Goal: Task Accomplishment & Management: Complete application form

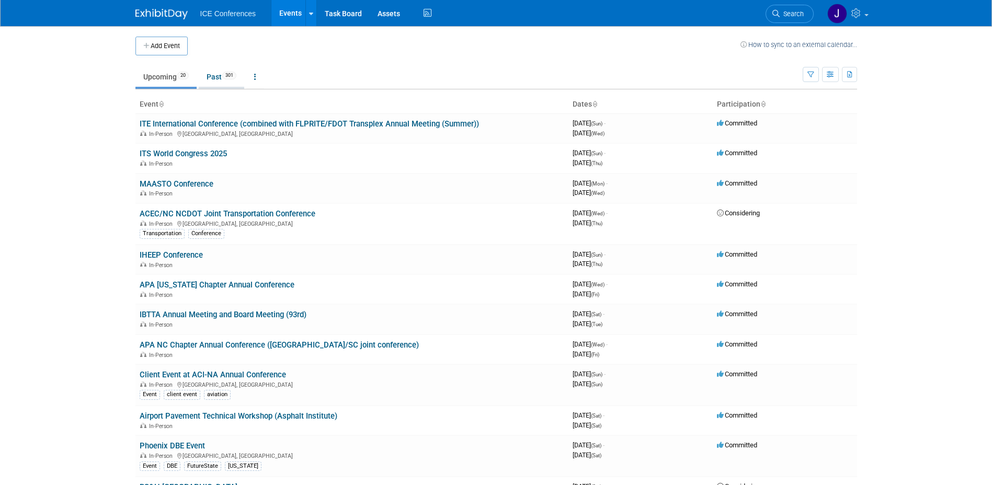
click at [220, 80] on link "Past 301" at bounding box center [222, 77] width 46 height 20
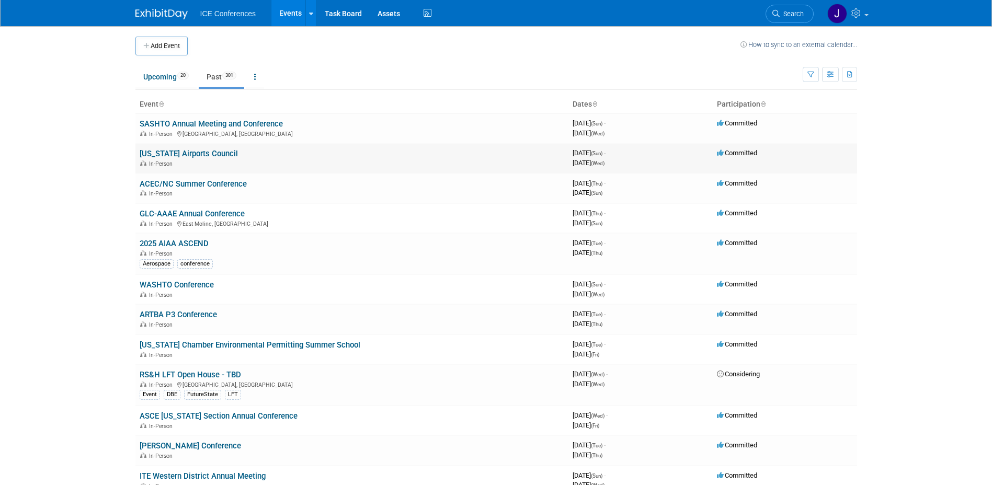
click at [180, 154] on link "[US_STATE] Airports Council" at bounding box center [189, 153] width 98 height 9
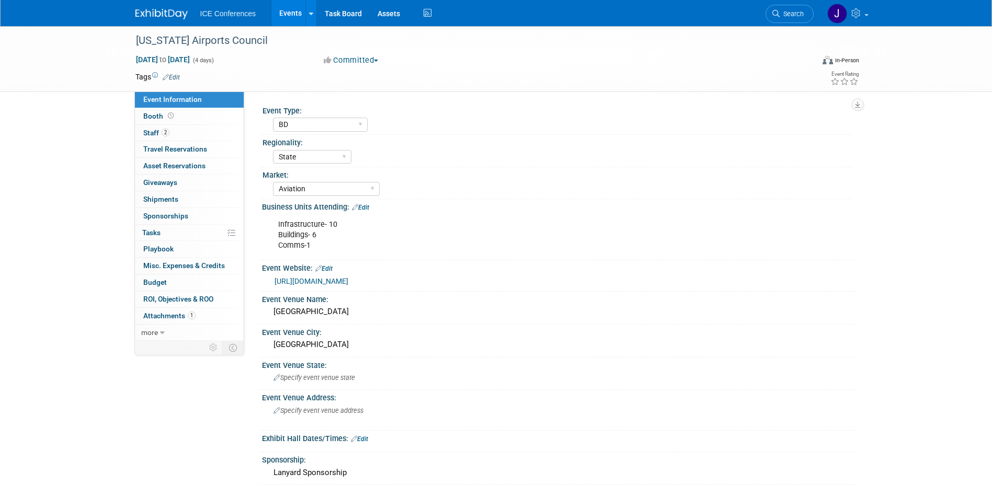
select select "BD"
select select "State"
select select "Aviation"
select select "No"
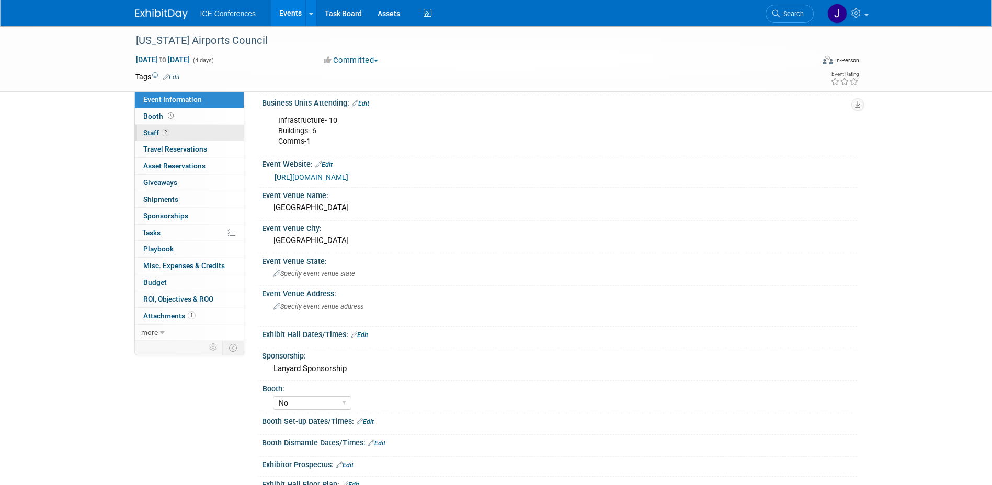
scroll to position [105, 0]
click at [155, 135] on span "Staff 2" at bounding box center [156, 133] width 26 height 8
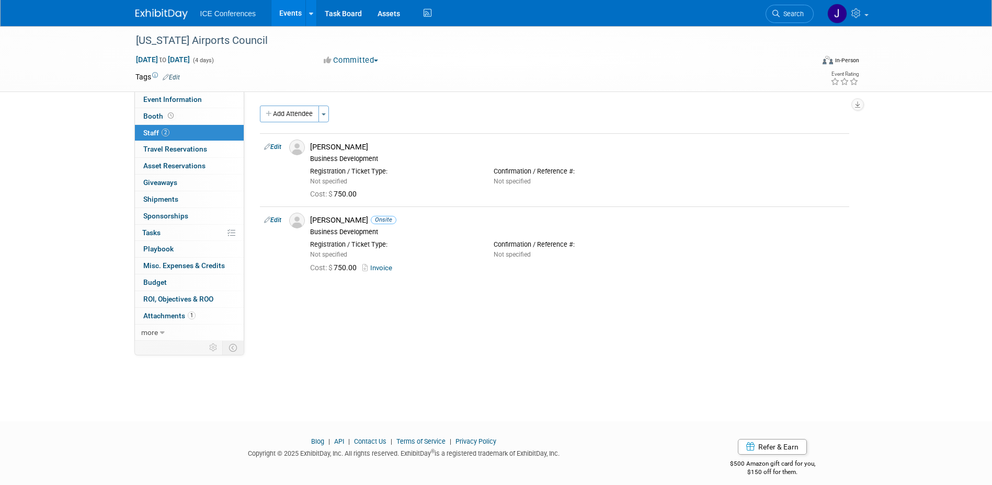
click at [284, 116] on button "Add Attendee" at bounding box center [289, 114] width 59 height 17
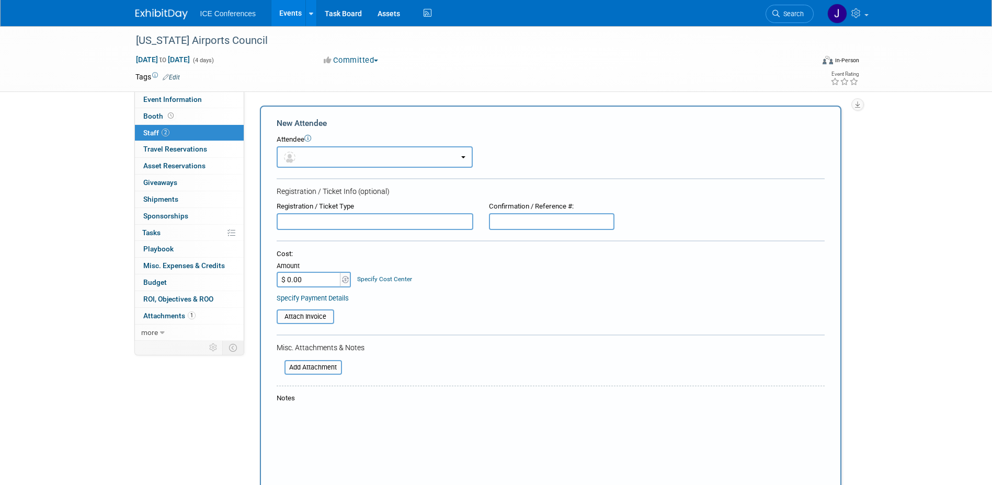
click at [320, 163] on button "button" at bounding box center [375, 156] width 196 height 21
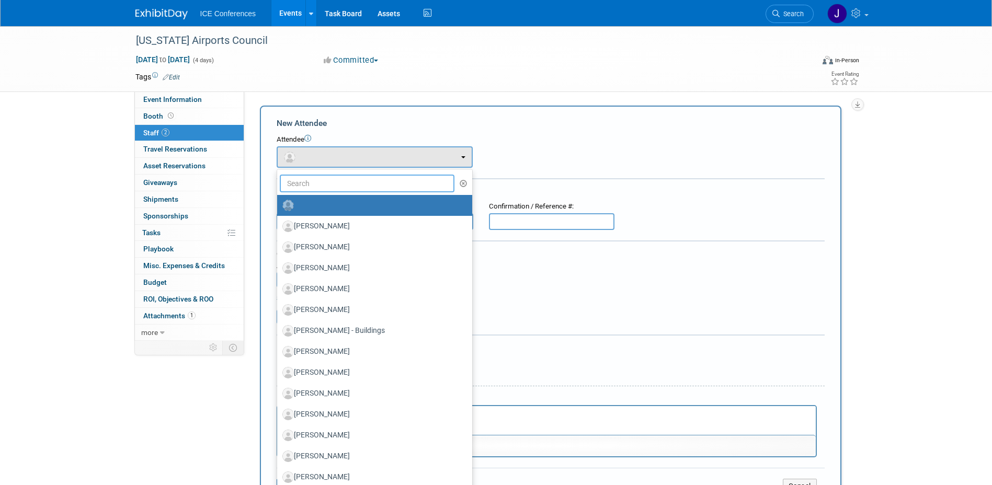
click at [316, 184] on input "text" at bounding box center [367, 184] width 175 height 18
click at [346, 231] on label "Aaron Jackson" at bounding box center [371, 226] width 179 height 17
click at [279, 229] on input "Aaron Jackson" at bounding box center [275, 225] width 7 height 7
select select "0f75110f-a5af-4759-bb14-d16808093906"
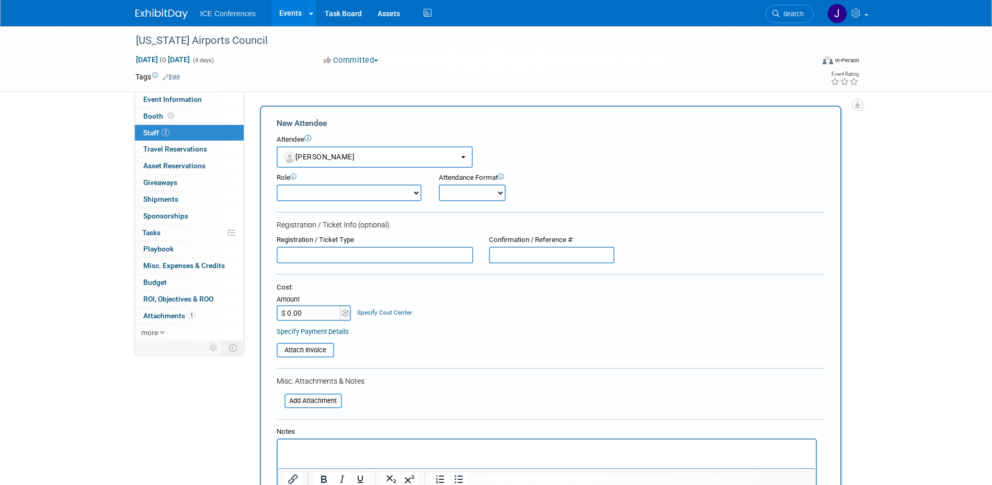
click at [319, 193] on select "Business Development Business Development - Added Business Development - Replac…" at bounding box center [349, 193] width 145 height 17
select select "100"
click at [277, 185] on select "Business Development Business Development - Added Business Development - Replac…" at bounding box center [349, 193] width 145 height 17
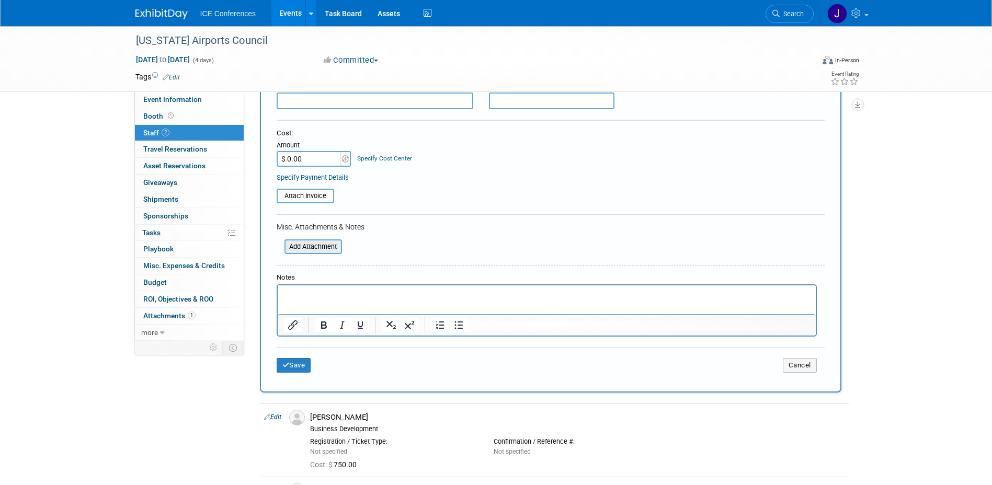
scroll to position [157, 0]
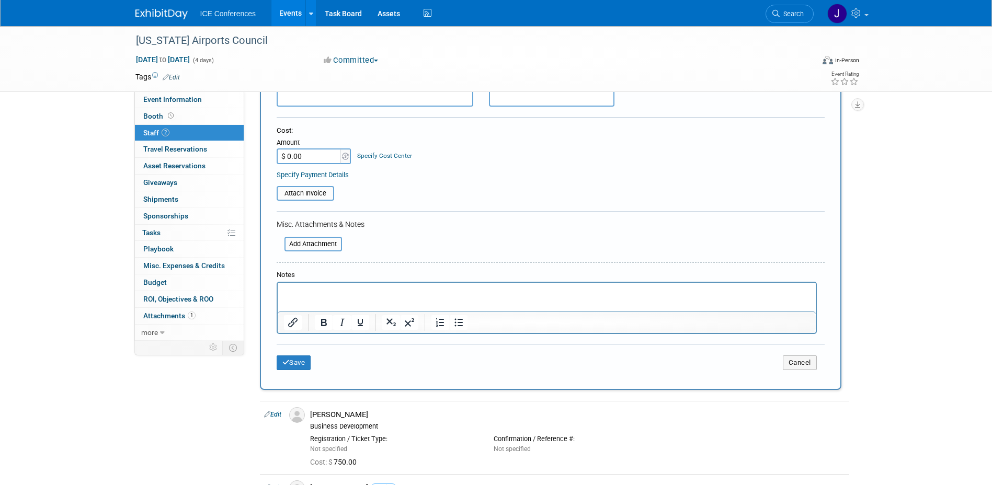
click at [303, 157] on input "$ 0.00" at bounding box center [309, 157] width 65 height 16
type input "$ 750.00"
click at [295, 360] on button "Save" at bounding box center [294, 363] width 35 height 15
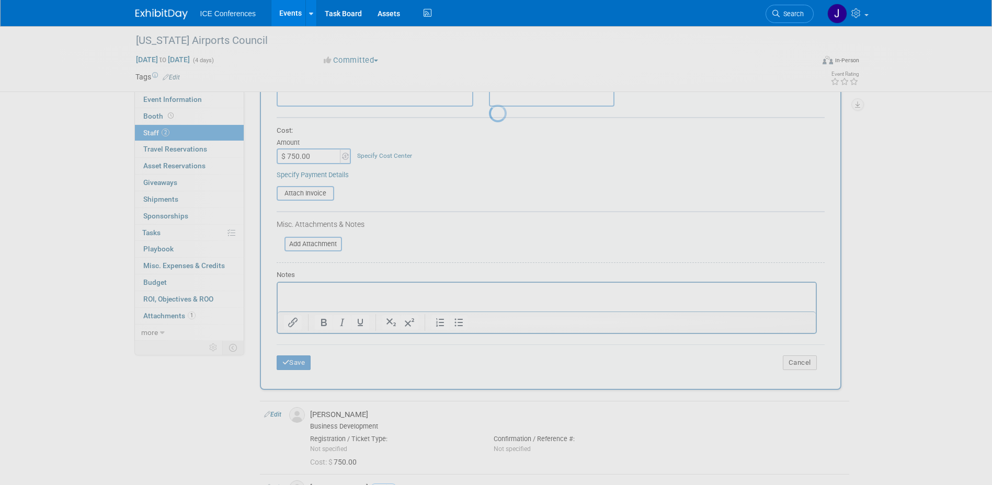
scroll to position [9, 0]
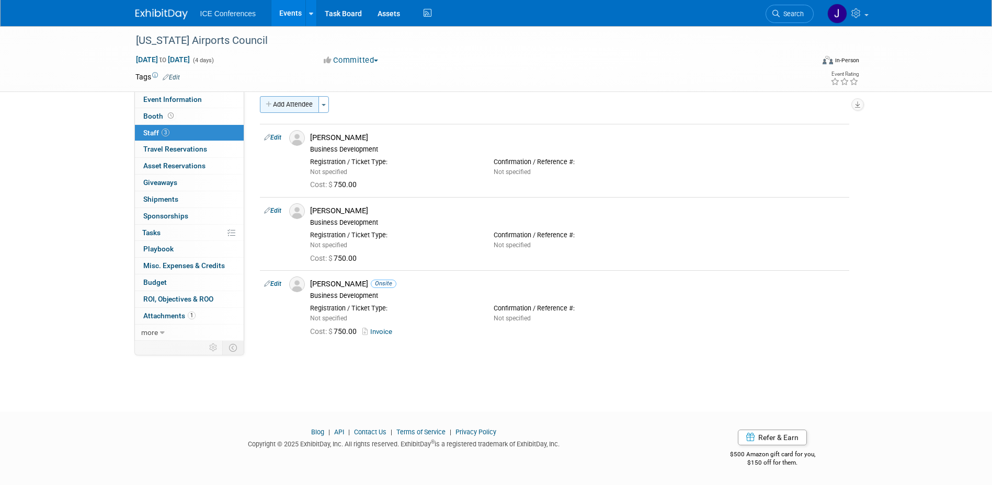
click at [282, 103] on button "Add Attendee" at bounding box center [289, 104] width 59 height 17
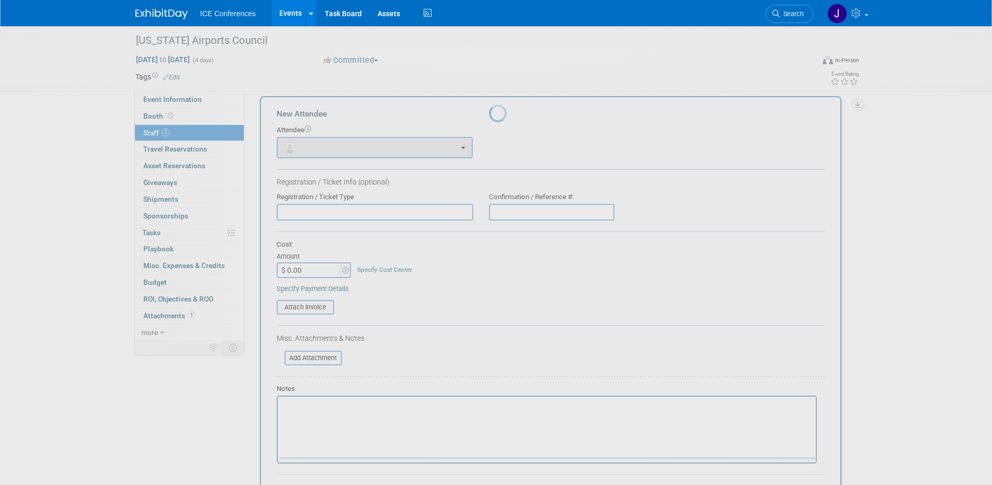
scroll to position [0, 0]
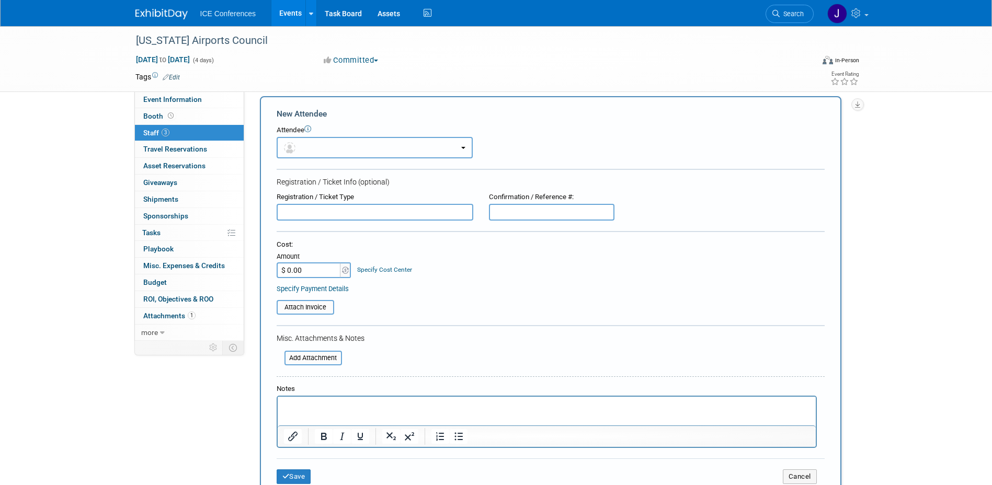
click at [310, 153] on button "button" at bounding box center [375, 147] width 196 height 21
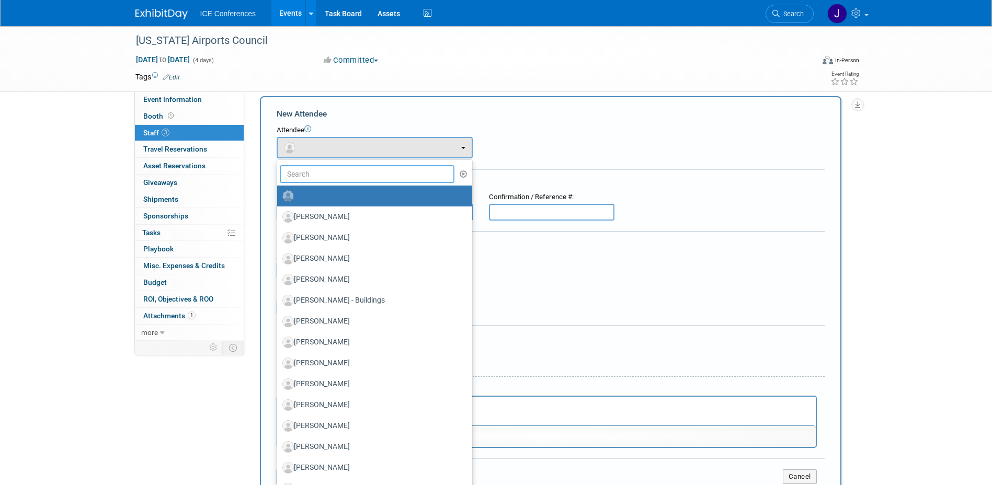
click at [332, 177] on input "text" at bounding box center [367, 174] width 175 height 18
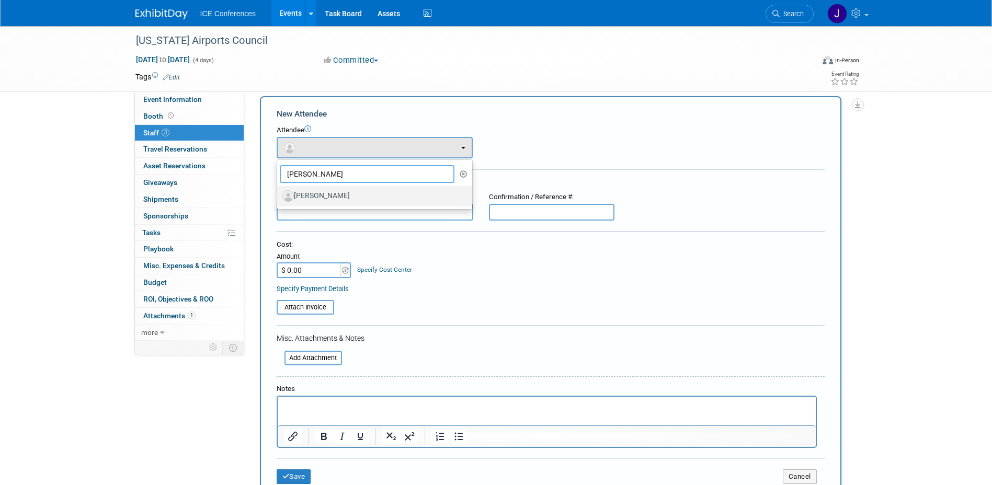
type input "barber"
click at [347, 195] on label "Joe Barbera" at bounding box center [371, 196] width 179 height 17
click at [279, 195] on input "Joe Barbera" at bounding box center [275, 194] width 7 height 7
select select "505add7b-75fb-43a2-8f2d-880e0c8b4217"
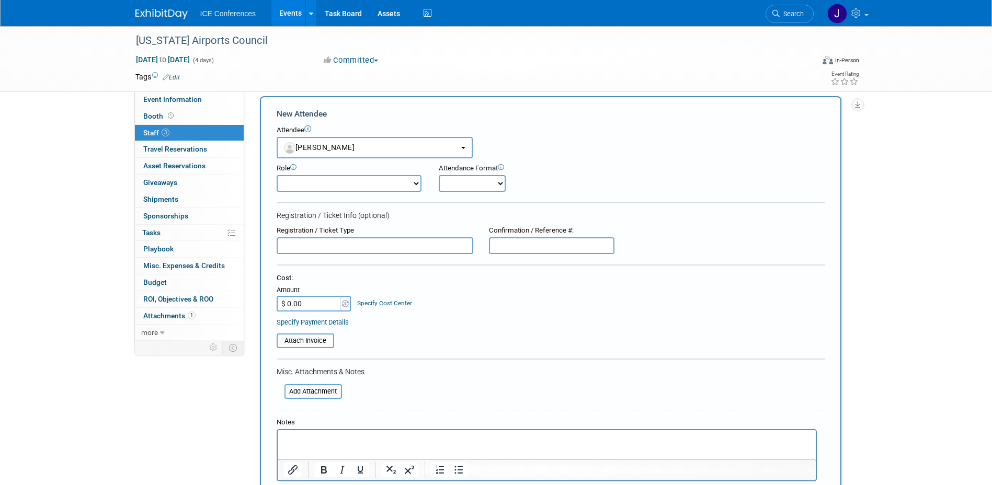
click at [342, 183] on select "Business Development Business Development - Added Business Development - Replac…" at bounding box center [349, 183] width 145 height 17
select select "100"
click at [277, 175] on select "Business Development Business Development - Added Business Development - Replac…" at bounding box center [349, 183] width 145 height 17
click at [469, 225] on form "New Attendee Attendee <img src="https://www.exhibitday.com/Images/Unassigned-Us…" at bounding box center [551, 316] width 548 height 417
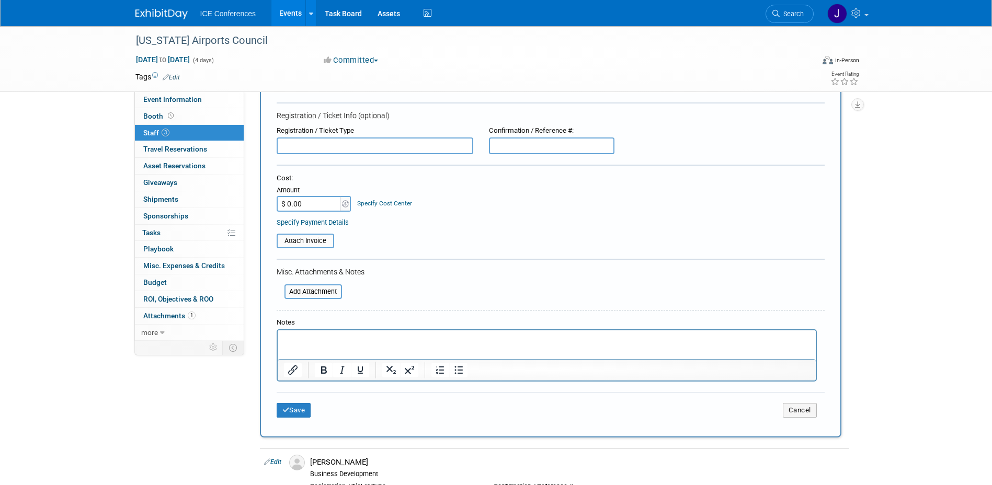
scroll to position [114, 0]
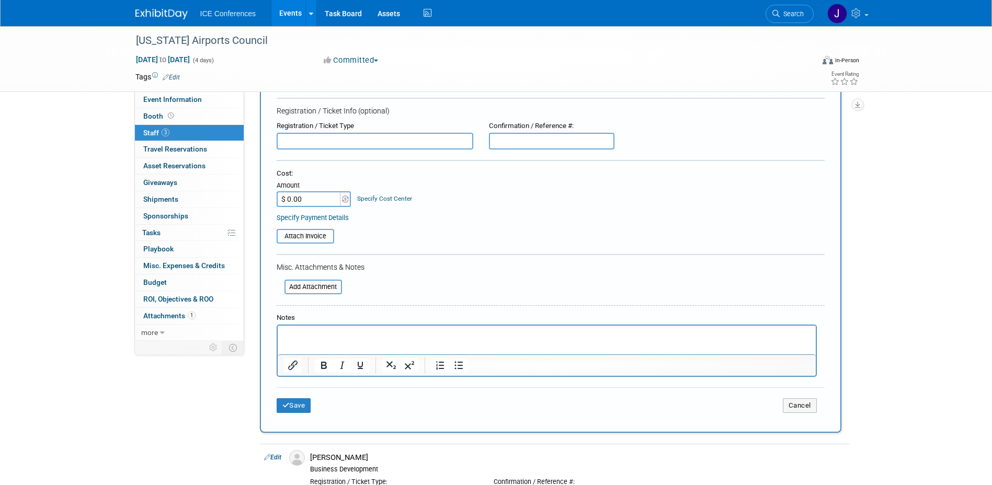
click at [315, 193] on input "$ 0.00" at bounding box center [309, 199] width 65 height 16
type input "$ 750.00"
click at [298, 402] on button "Save" at bounding box center [294, 406] width 35 height 15
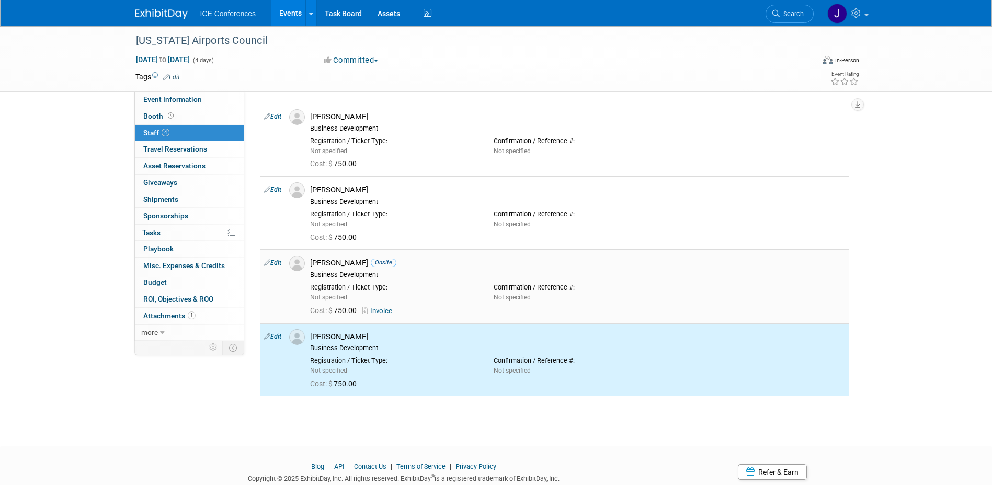
scroll to position [0, 0]
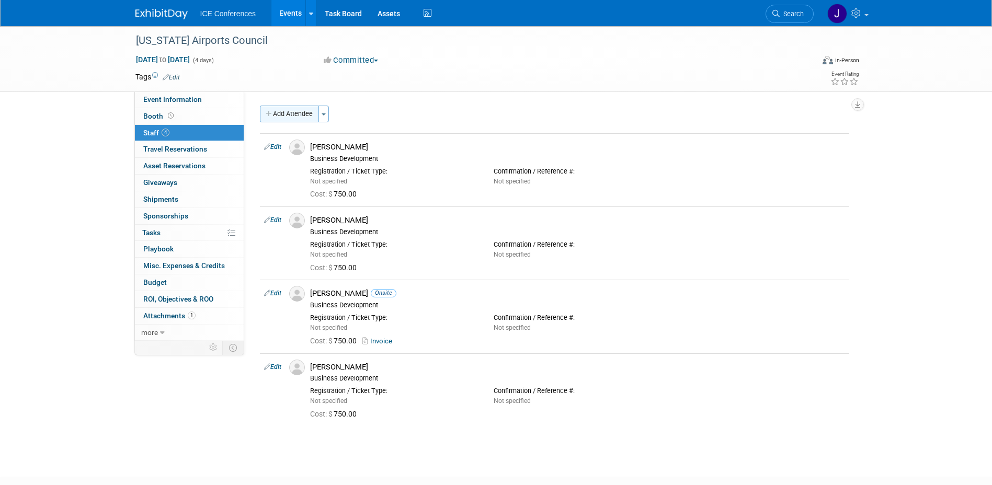
click at [288, 114] on button "Add Attendee" at bounding box center [289, 114] width 59 height 17
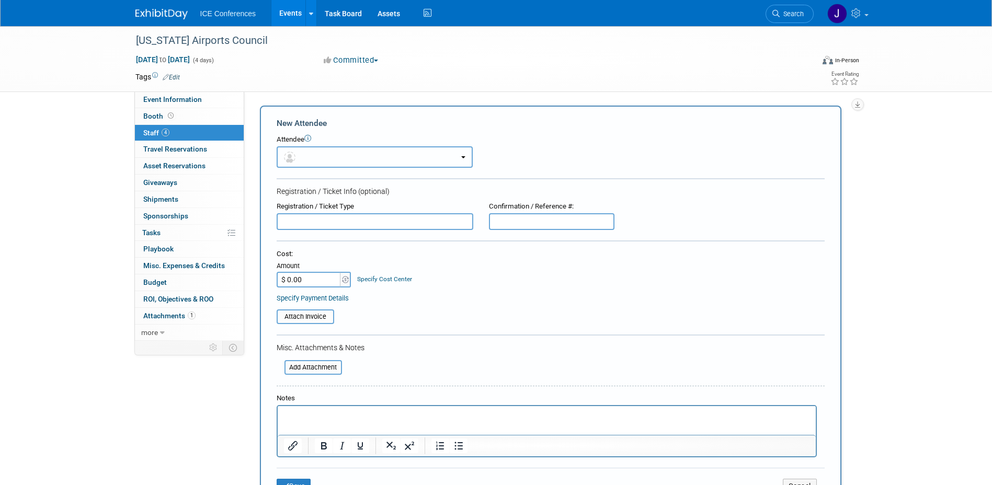
click at [306, 156] on button "button" at bounding box center [375, 156] width 196 height 21
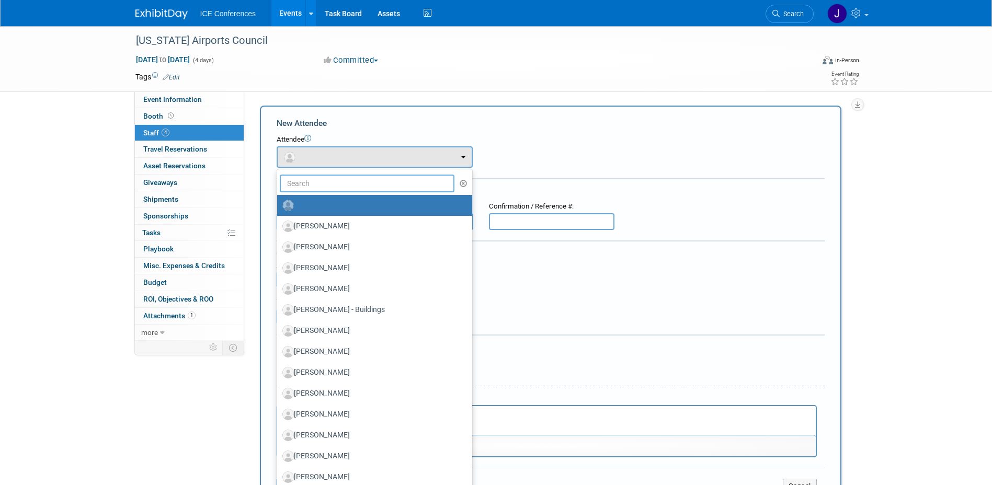
click at [326, 185] on input "text" at bounding box center [367, 184] width 175 height 18
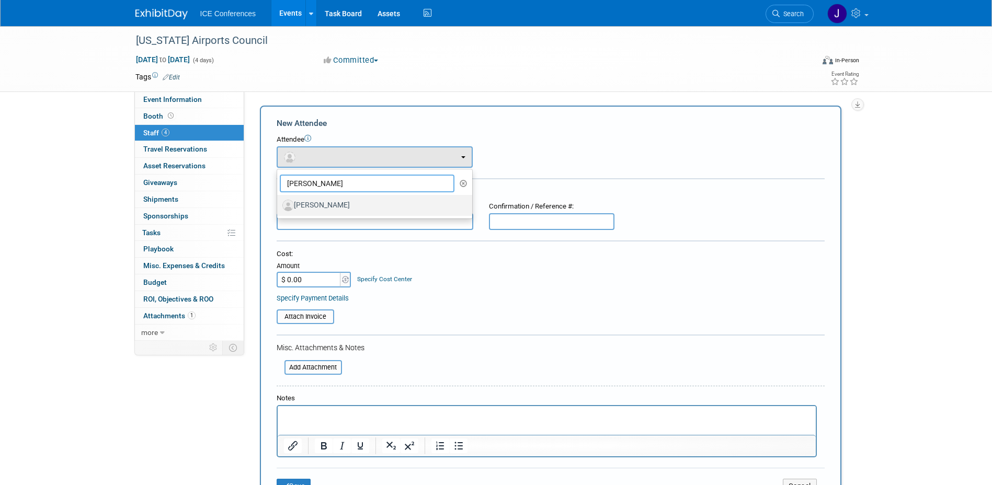
type input "bendana"
click at [330, 207] on label "Fabio Bendana" at bounding box center [371, 205] width 179 height 17
click at [279, 207] on input "Fabio Bendana" at bounding box center [275, 204] width 7 height 7
select select "7f5ea526-709c-4bdb-bc85-1e825dfa3461"
select select "100"
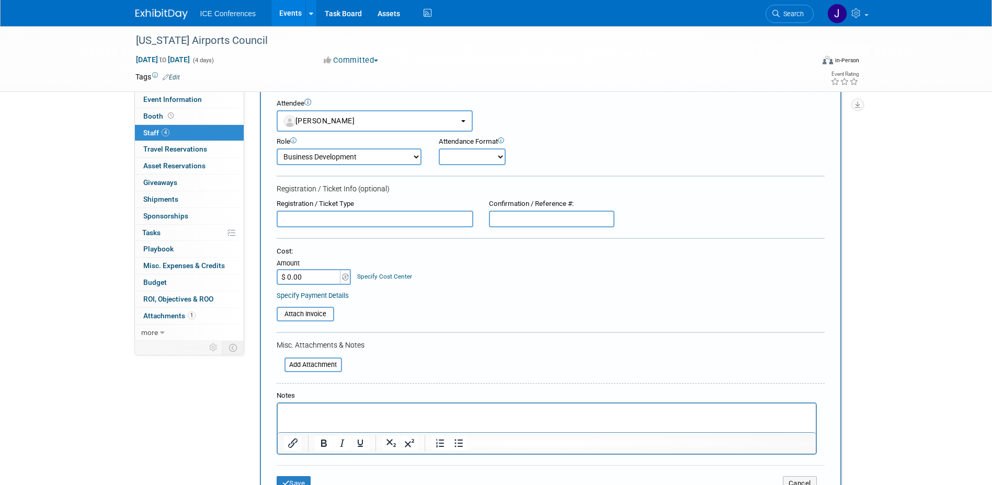
scroll to position [157, 0]
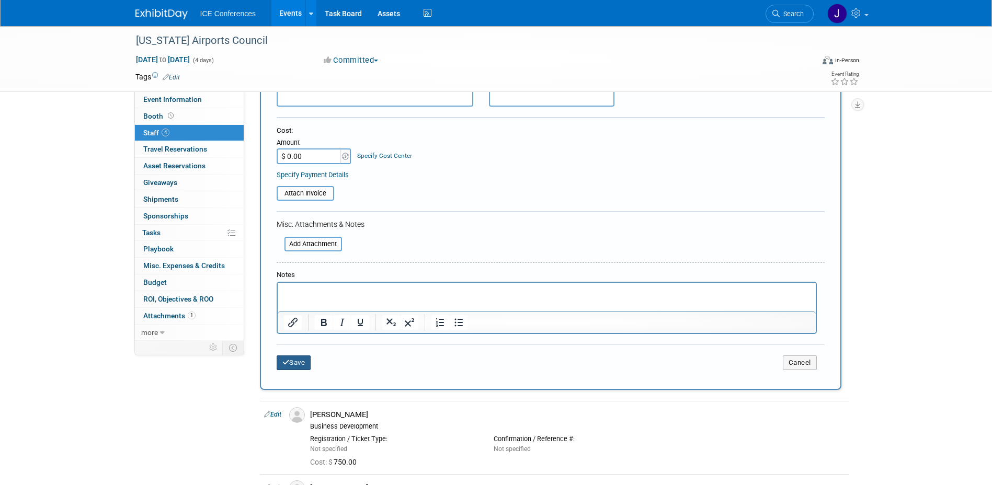
click at [293, 367] on button "Save" at bounding box center [294, 363] width 35 height 15
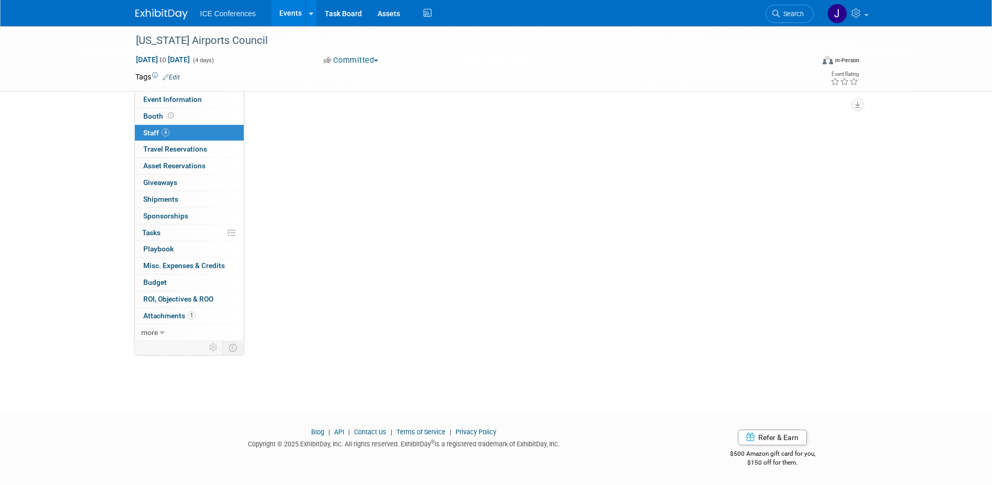
scroll to position [115, 0]
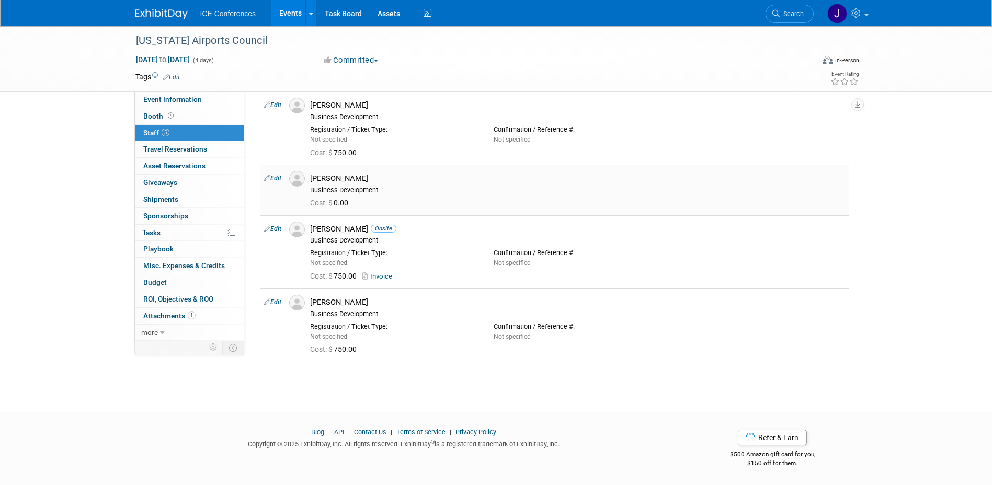
click at [276, 177] on link "Edit" at bounding box center [272, 178] width 17 height 7
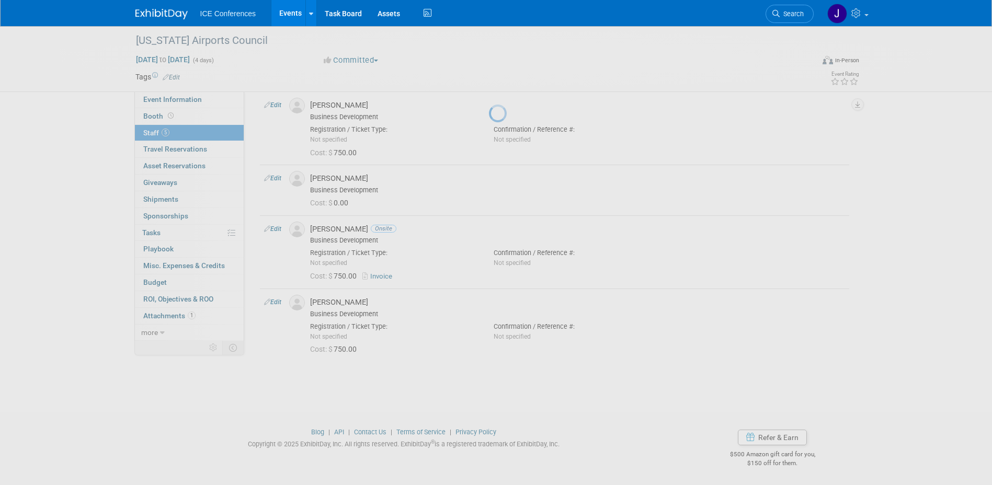
select select "7f5ea526-709c-4bdb-bc85-1e825dfa3461"
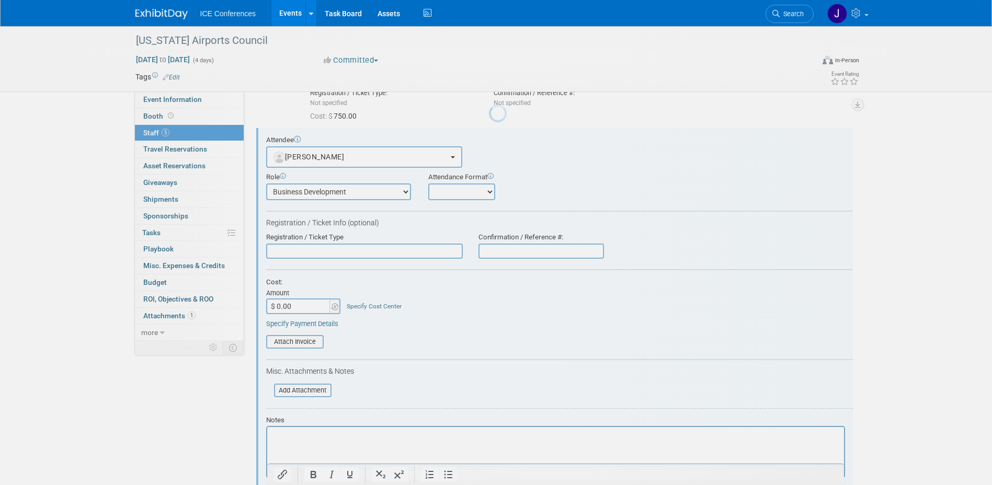
scroll to position [0, 0]
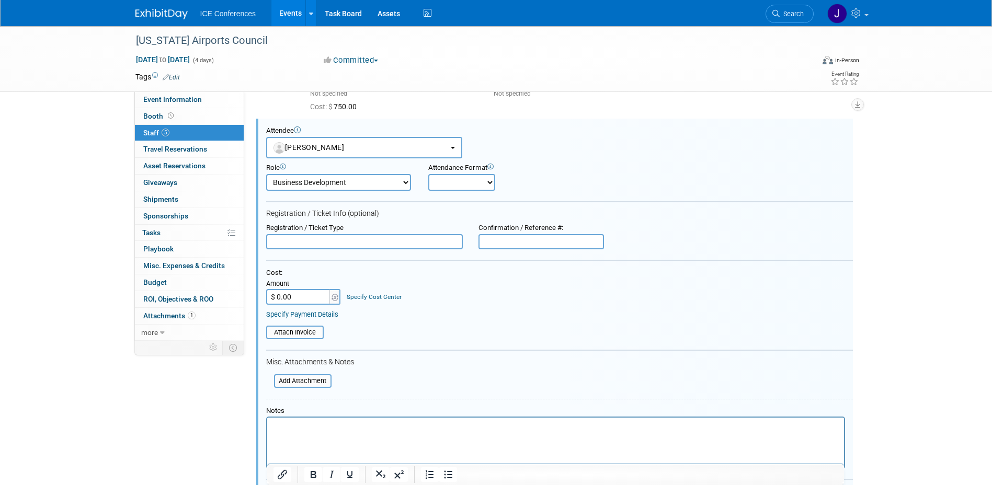
click at [312, 297] on input "$ 0.00" at bounding box center [298, 297] width 65 height 16
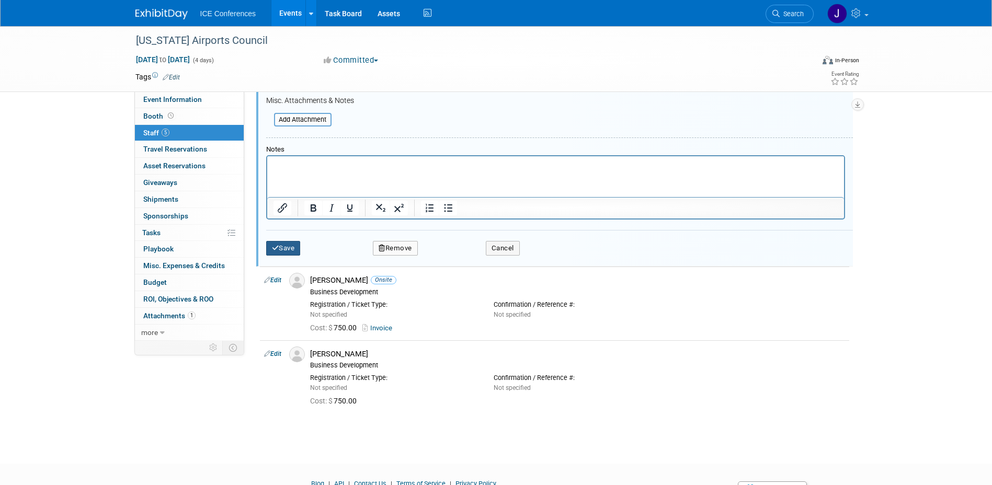
type input "$ 750.00"
click at [276, 252] on icon "submit" at bounding box center [275, 248] width 7 height 7
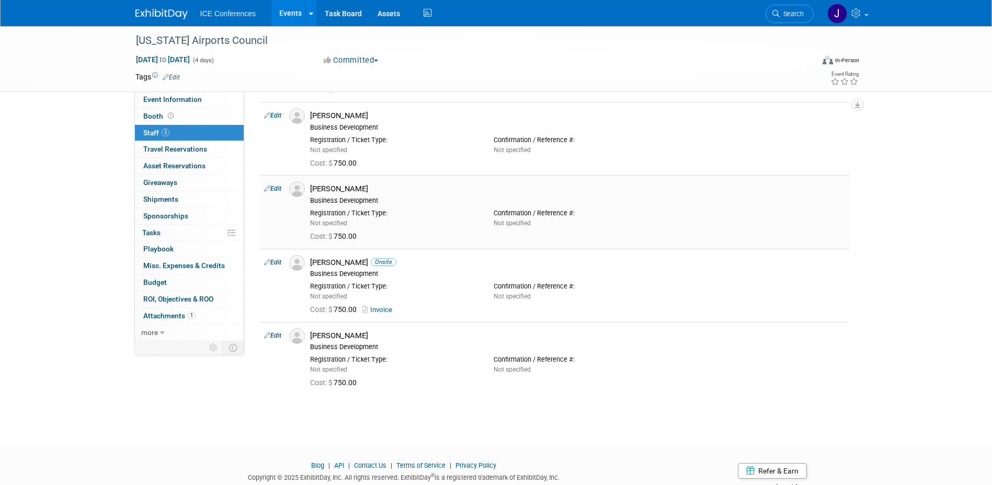
scroll to position [0, 0]
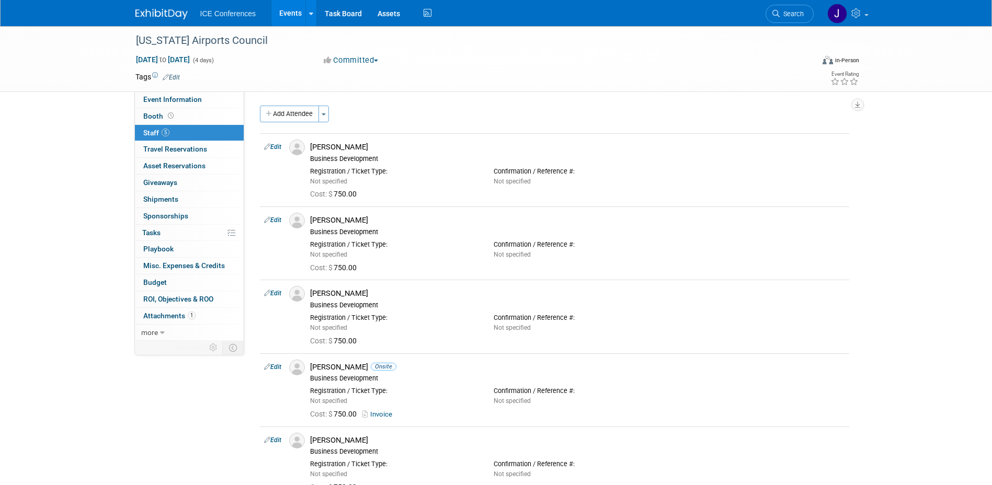
click at [297, 114] on button "Add Attendee" at bounding box center [289, 114] width 59 height 17
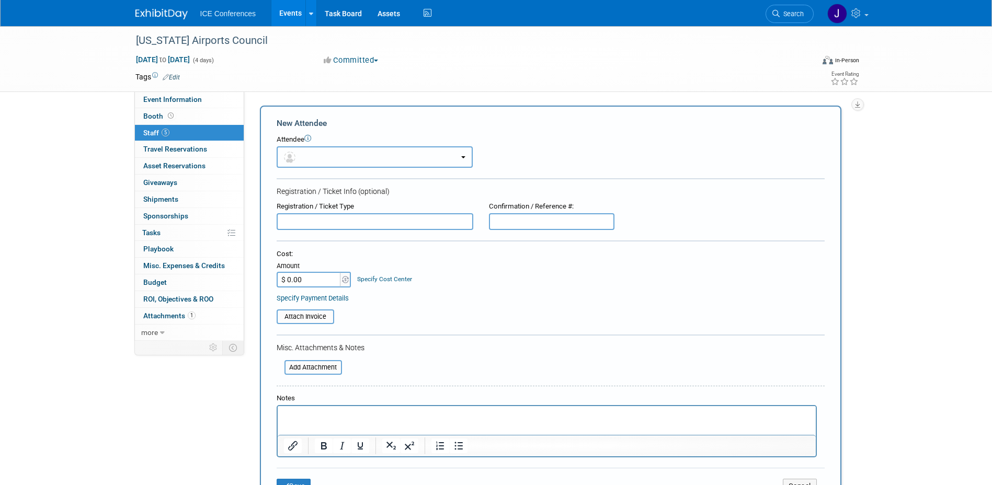
click at [327, 155] on button "button" at bounding box center [375, 156] width 196 height 21
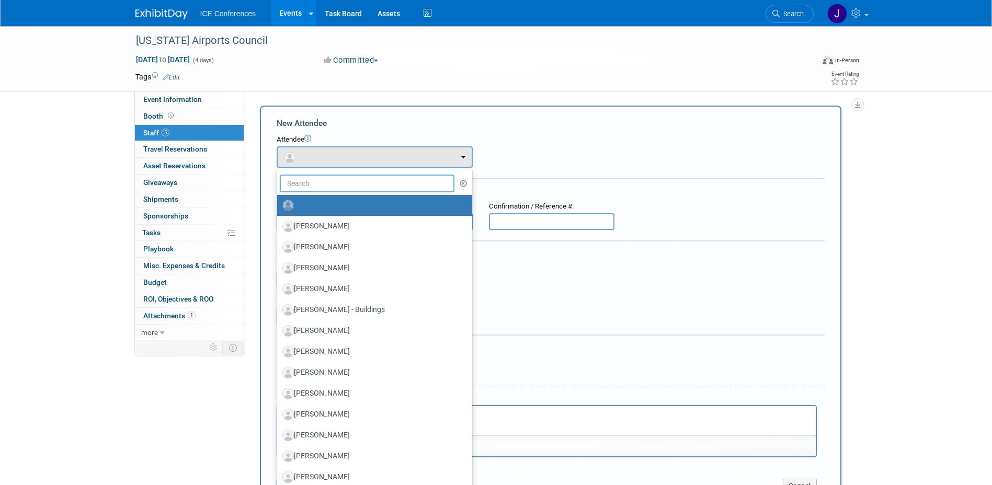
click at [341, 186] on input "text" at bounding box center [367, 184] width 175 height 18
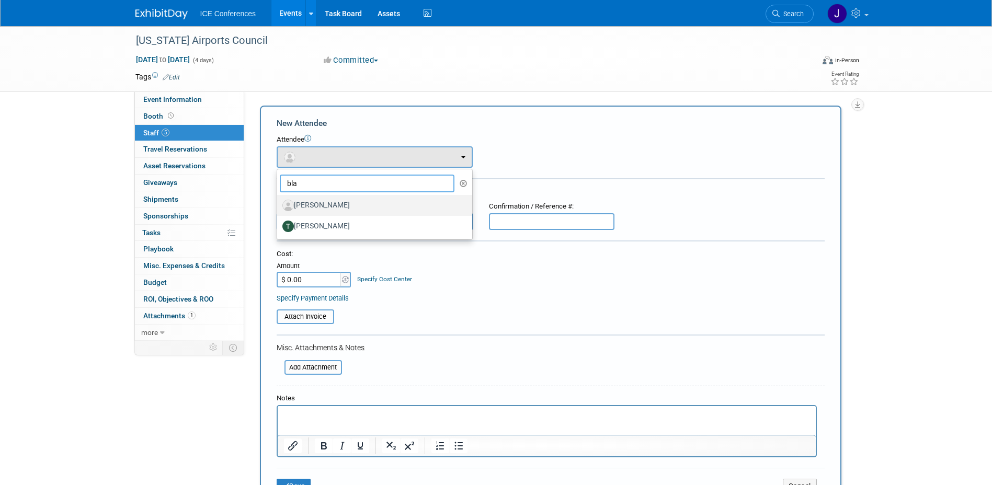
type input "bla"
click at [352, 200] on label "Michael Blackmore" at bounding box center [371, 205] width 179 height 17
click at [279, 201] on input "Michael Blackmore" at bounding box center [275, 204] width 7 height 7
select select "61073af5-43d8-4294-8ea9-85caa0d14a6b"
select select "100"
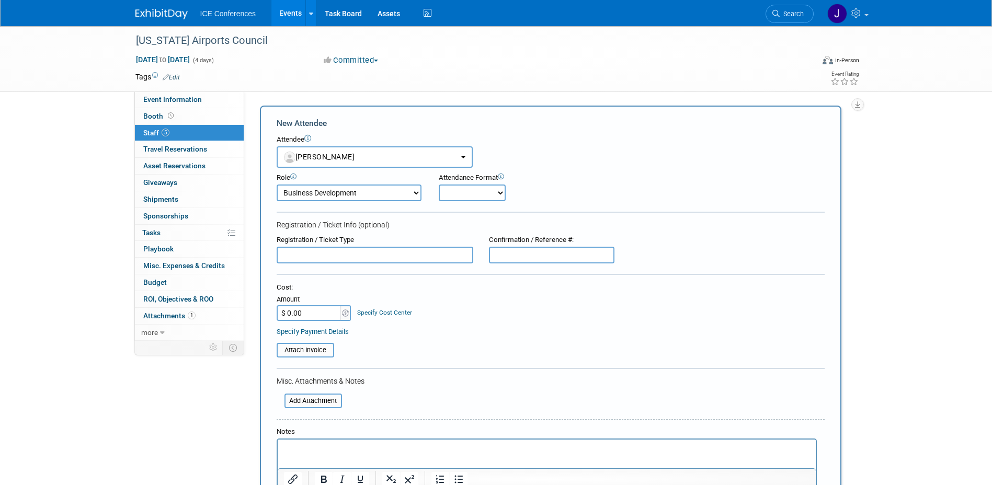
click at [363, 258] on input "text" at bounding box center [375, 255] width 197 height 17
click at [316, 316] on input "$ 0.00" at bounding box center [309, 313] width 65 height 16
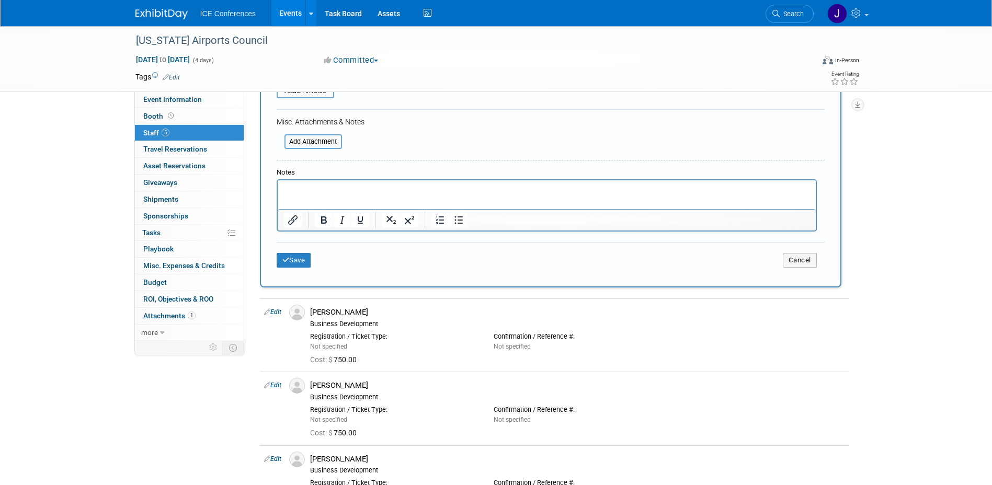
scroll to position [262, 0]
type input "$ 750.00"
click at [291, 261] on button "Save" at bounding box center [294, 258] width 35 height 15
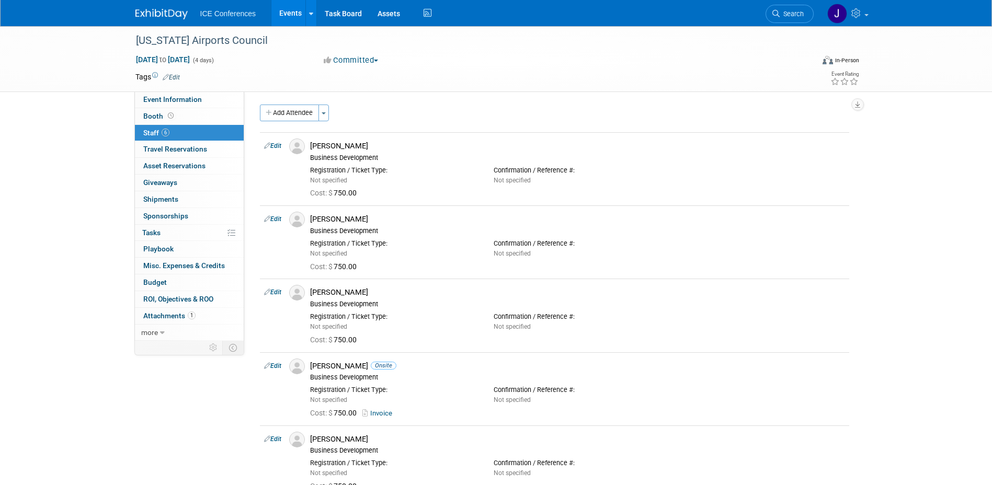
scroll to position [0, 0]
click at [297, 115] on button "Add Attendee" at bounding box center [289, 114] width 59 height 17
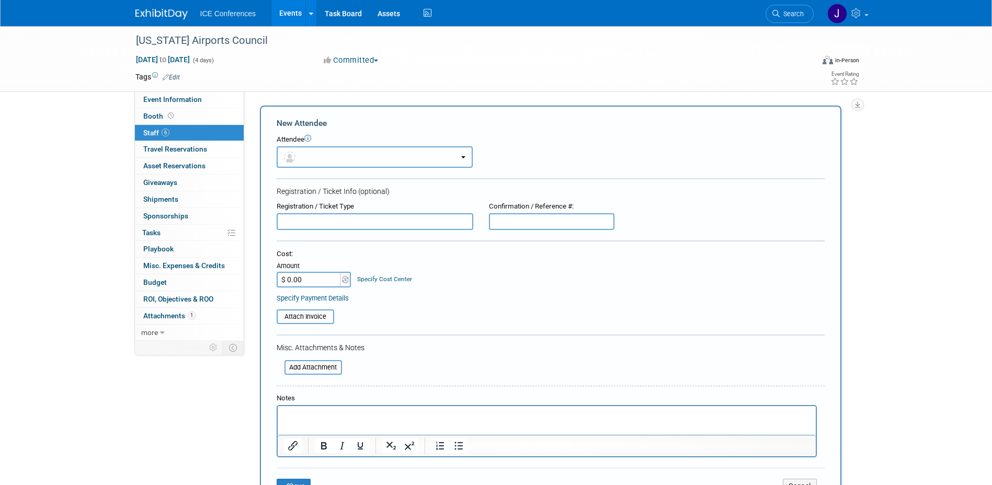
click at [323, 156] on button "button" at bounding box center [375, 156] width 196 height 21
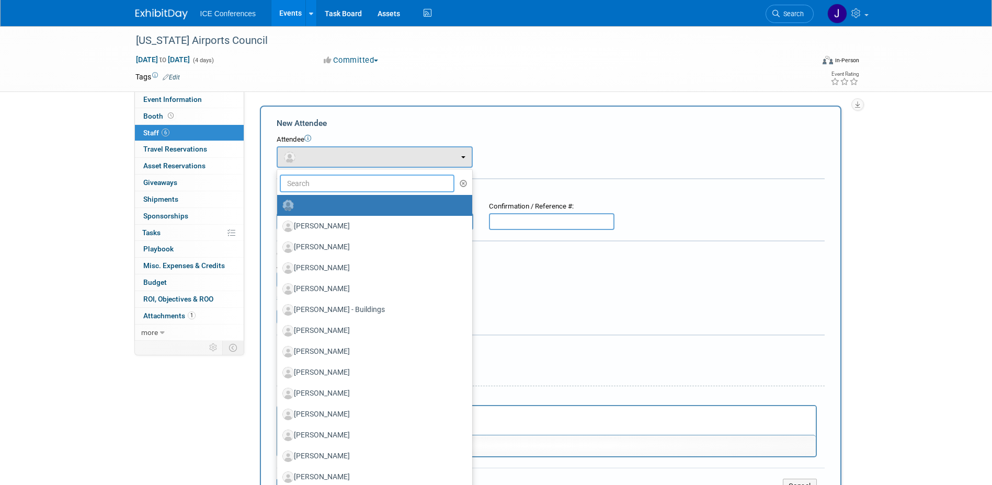
click at [331, 183] on input "text" at bounding box center [367, 184] width 175 height 18
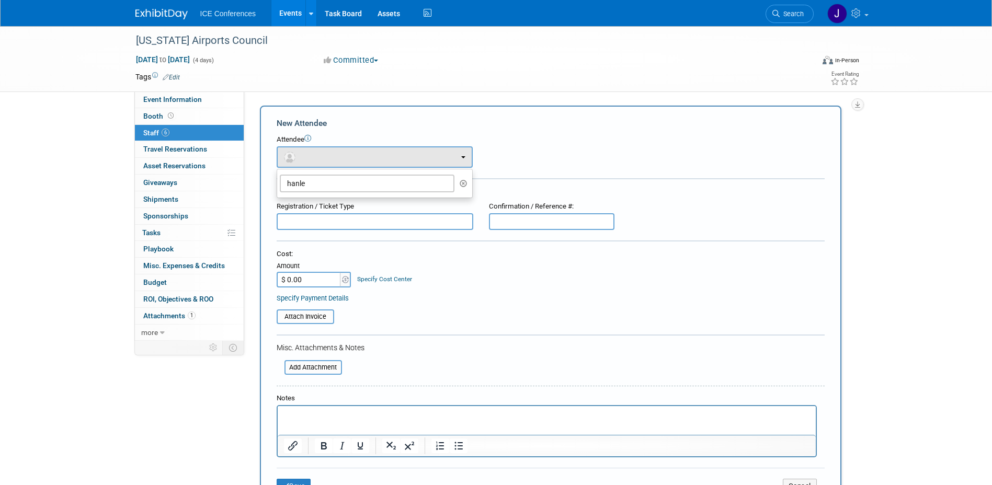
drag, startPoint x: 615, startPoint y: 103, endPoint x: 662, endPoint y: 79, distance: 52.2
click at [614, 99] on div "Event Type: BD Billable Training Workshop 5K/Run Golf Non-Conference Event Lunc…" at bounding box center [550, 217] width 613 height 250
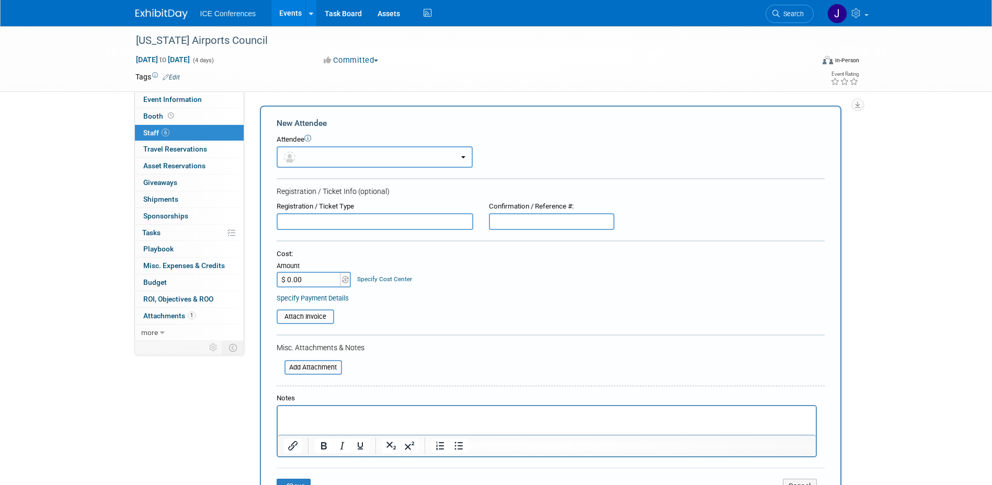
drag, startPoint x: 343, startPoint y: 154, endPoint x: 344, endPoint y: 159, distance: 5.3
click at [343, 153] on button "button" at bounding box center [375, 156] width 196 height 21
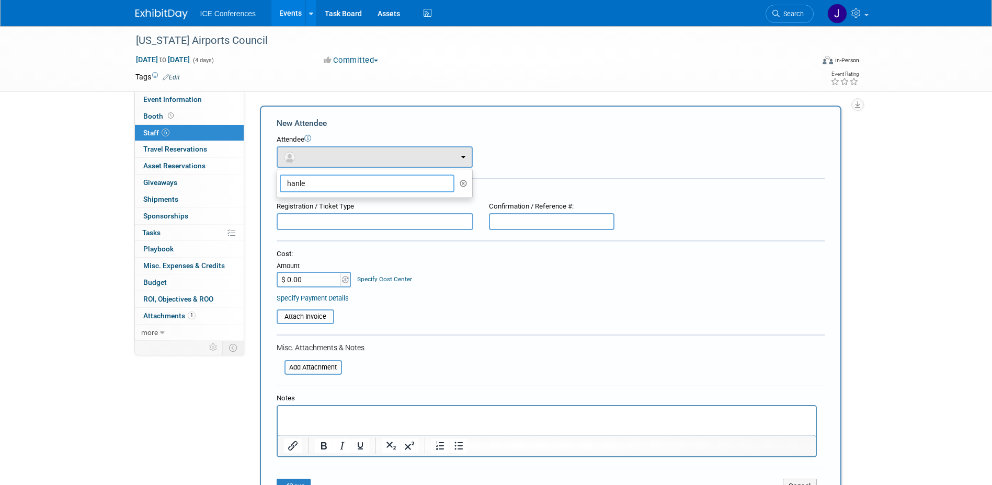
click at [344, 186] on input "hanle" at bounding box center [367, 184] width 175 height 18
drag, startPoint x: 344, startPoint y: 186, endPoint x: 214, endPoint y: 176, distance: 129.5
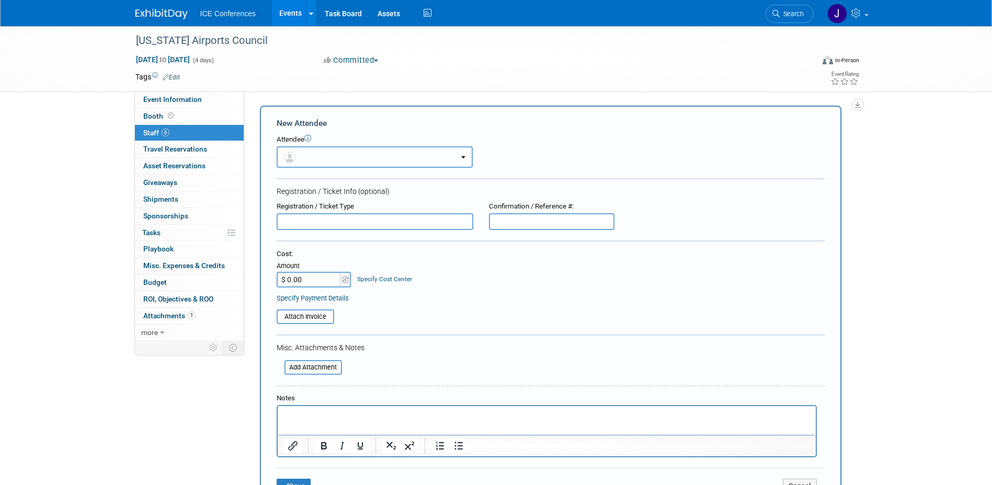
drag, startPoint x: 305, startPoint y: 164, endPoint x: 314, endPoint y: 182, distance: 19.9
click at [305, 164] on button "button" at bounding box center [375, 156] width 196 height 21
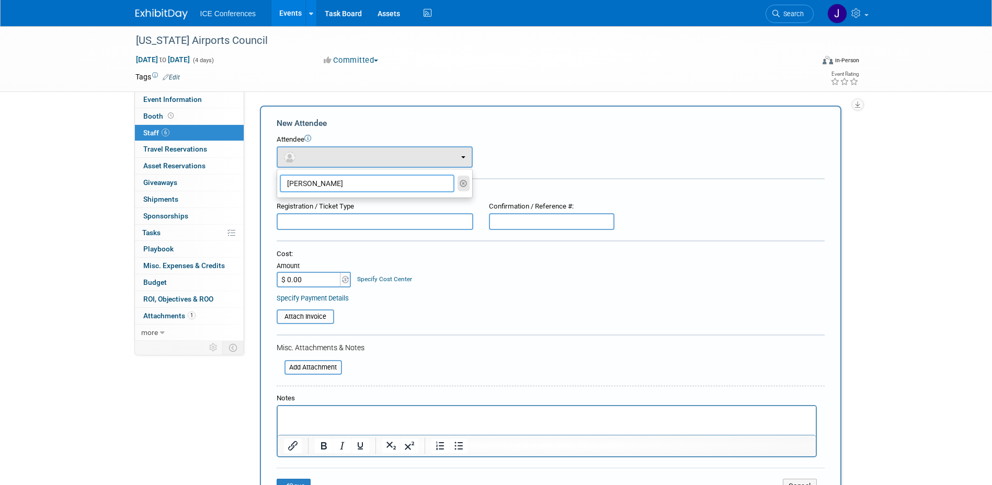
type input "gareth"
click at [465, 183] on icon "button" at bounding box center [464, 183] width 8 height 7
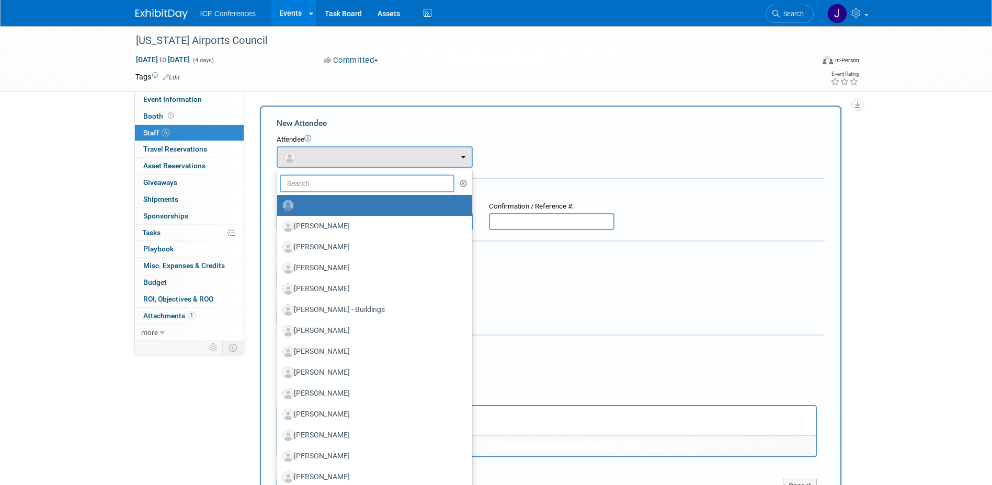
click at [336, 184] on input "text" at bounding box center [367, 184] width 175 height 18
type input "gareth"
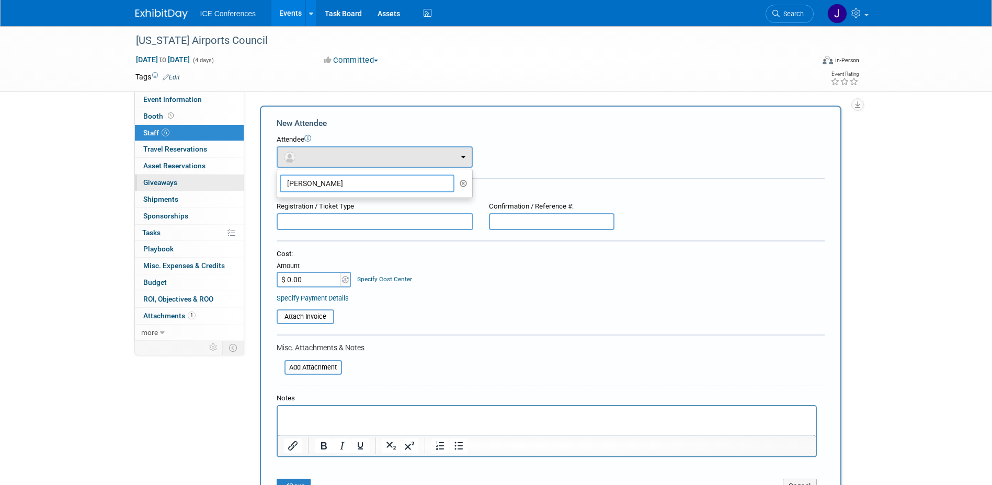
drag, startPoint x: 326, startPoint y: 183, endPoint x: 237, endPoint y: 184, distance: 89.4
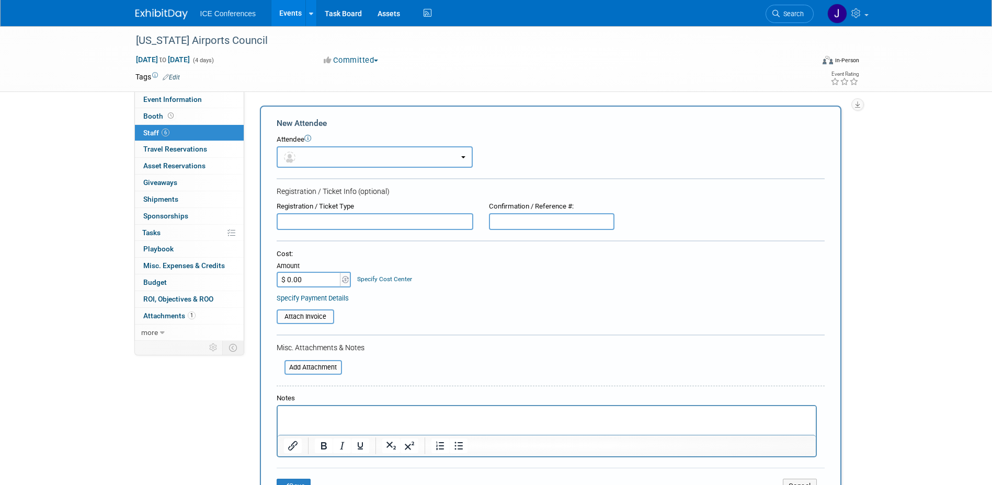
click at [414, 153] on button "button" at bounding box center [375, 156] width 196 height 21
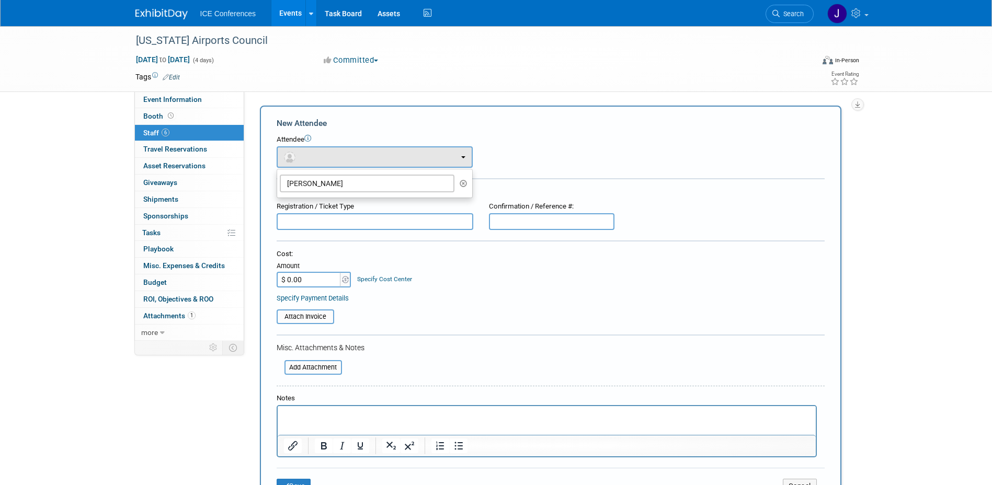
click at [387, 106] on div "Event Type: BD Billable Training Workshop 5K/Run Golf Non-Conference Event Lunc…" at bounding box center [550, 217] width 613 height 250
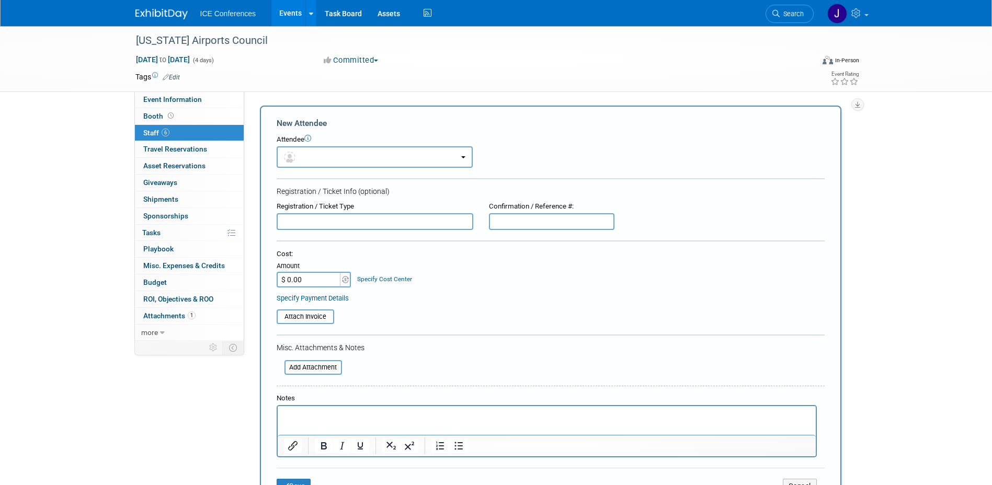
click at [196, 134] on link "6 Staff 6" at bounding box center [189, 133] width 109 height 16
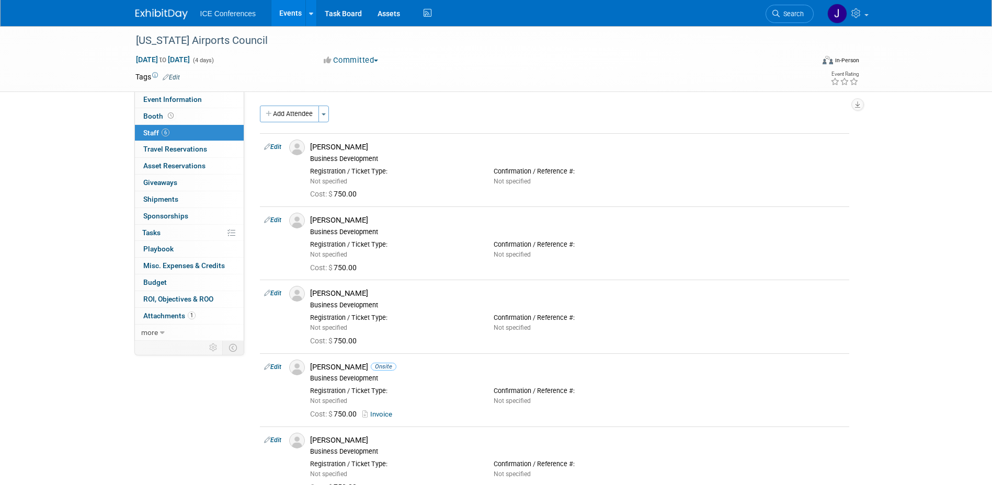
click at [289, 117] on button "Add Attendee" at bounding box center [289, 114] width 59 height 17
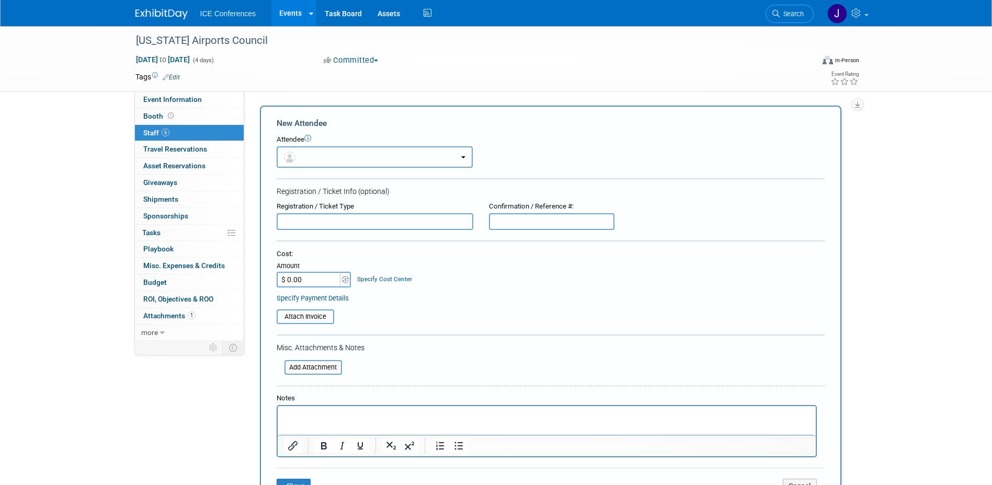
click at [303, 149] on button "button" at bounding box center [375, 156] width 196 height 21
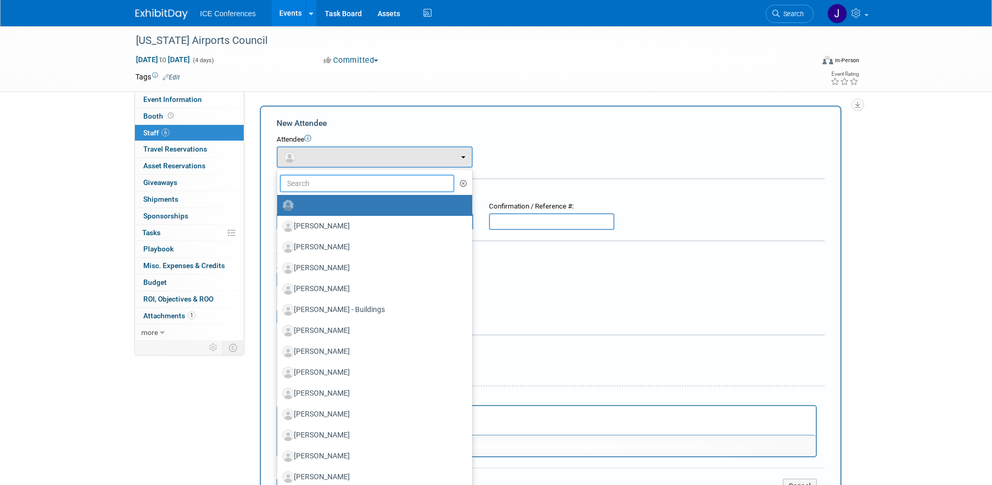
click at [323, 185] on input "text" at bounding box center [367, 184] width 175 height 18
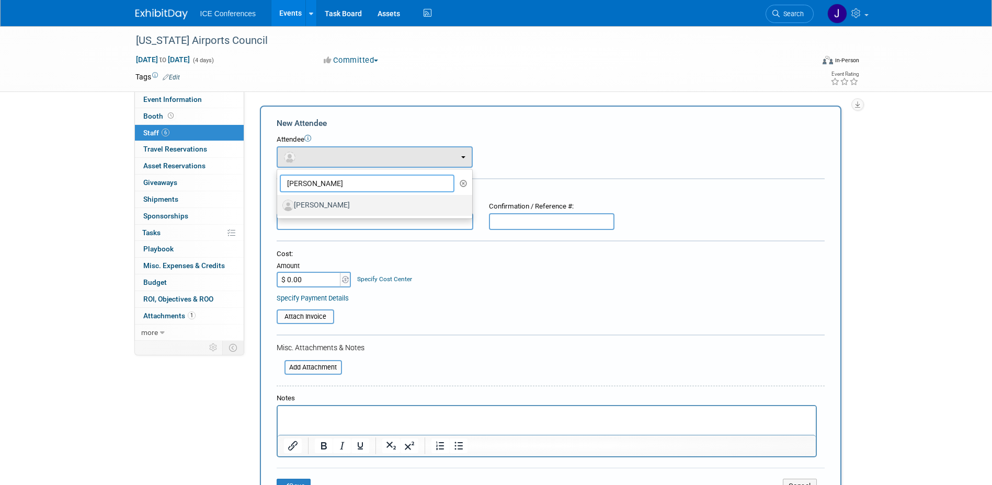
type input "albert"
click at [329, 210] on label "David Alberts" at bounding box center [371, 205] width 179 height 17
click at [279, 208] on input "David Alberts" at bounding box center [275, 204] width 7 height 7
select select "1fd514a7-b3c5-4b3b-b179-752606753f20"
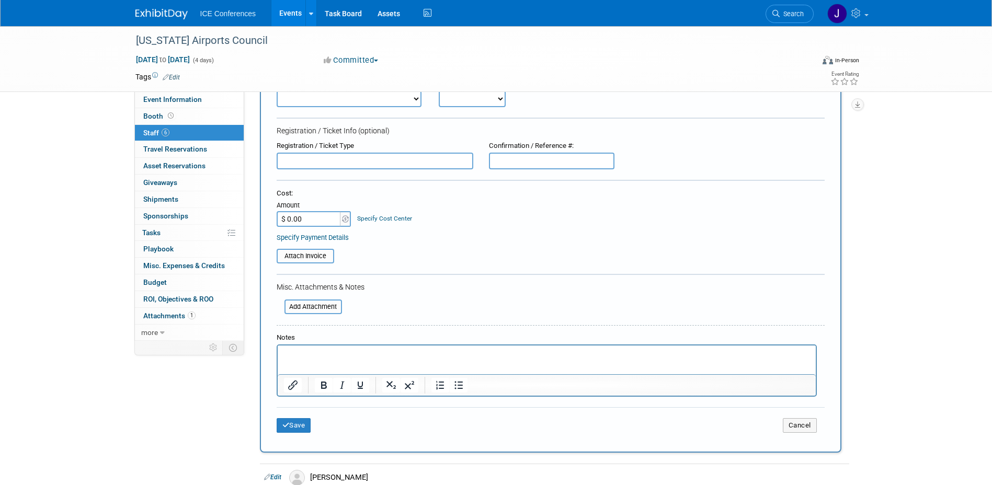
scroll to position [105, 0]
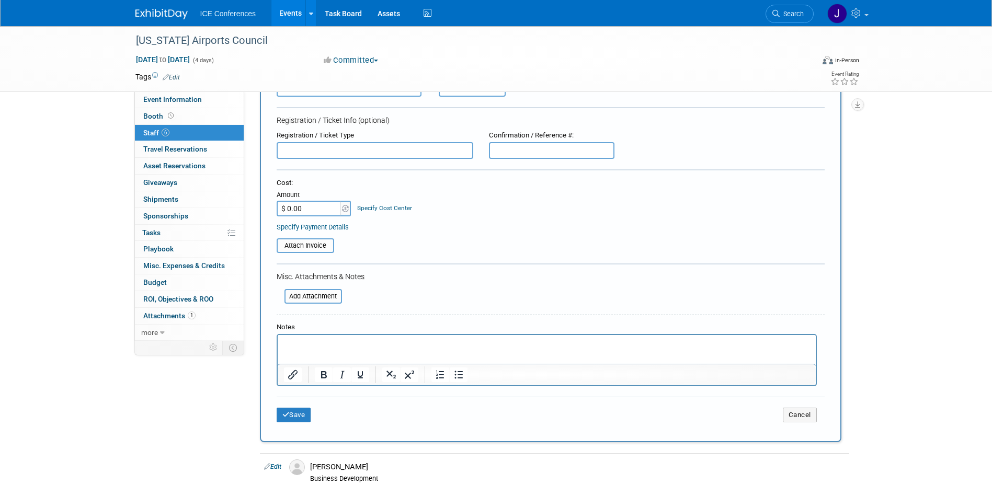
click at [311, 203] on input "$ 0.00" at bounding box center [309, 209] width 65 height 16
type input "$ 750.00"
click at [289, 413] on button "Save" at bounding box center [294, 415] width 35 height 15
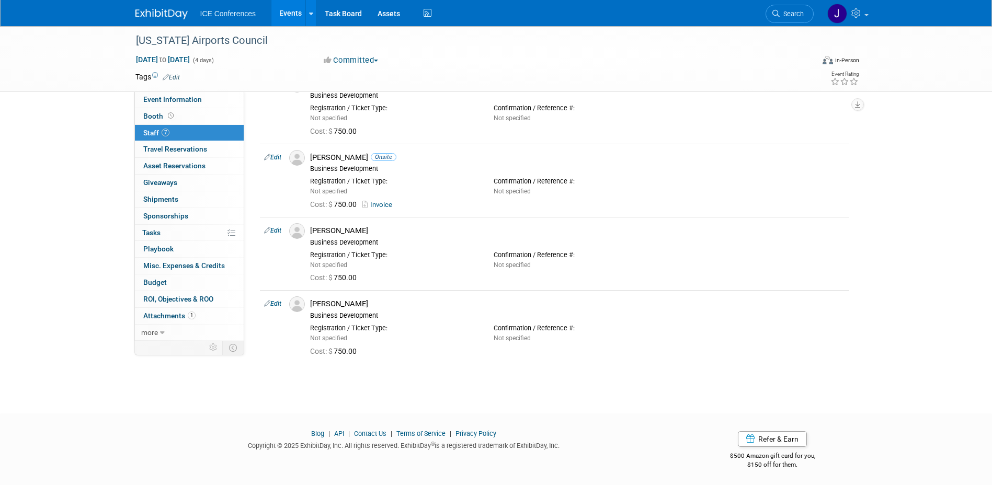
scroll to position [274, 0]
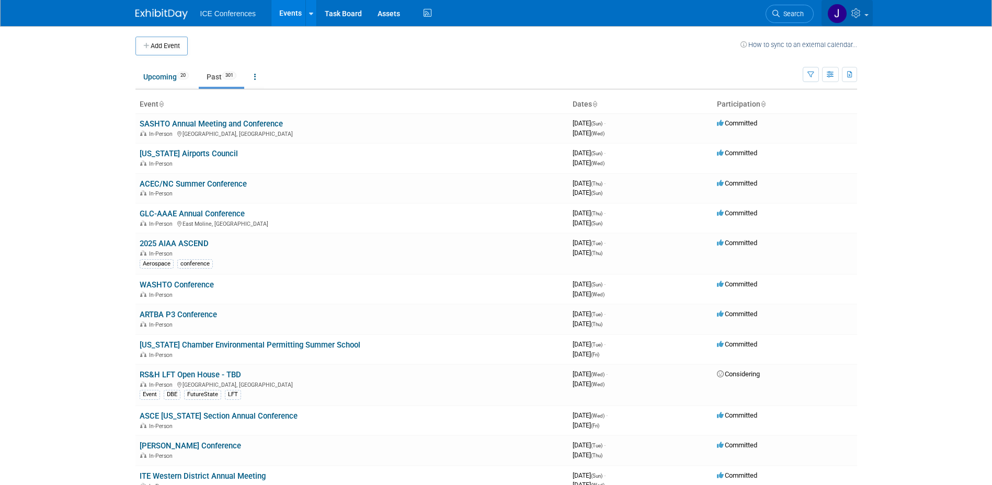
click at [861, 12] on icon at bounding box center [858, 12] width 12 height 9
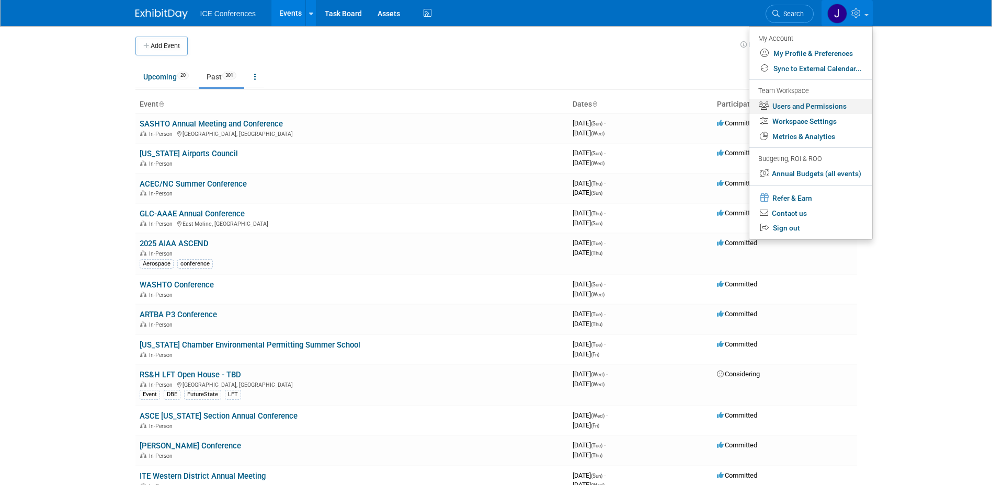
click at [814, 106] on link "Users and Permissions" at bounding box center [811, 106] width 123 height 15
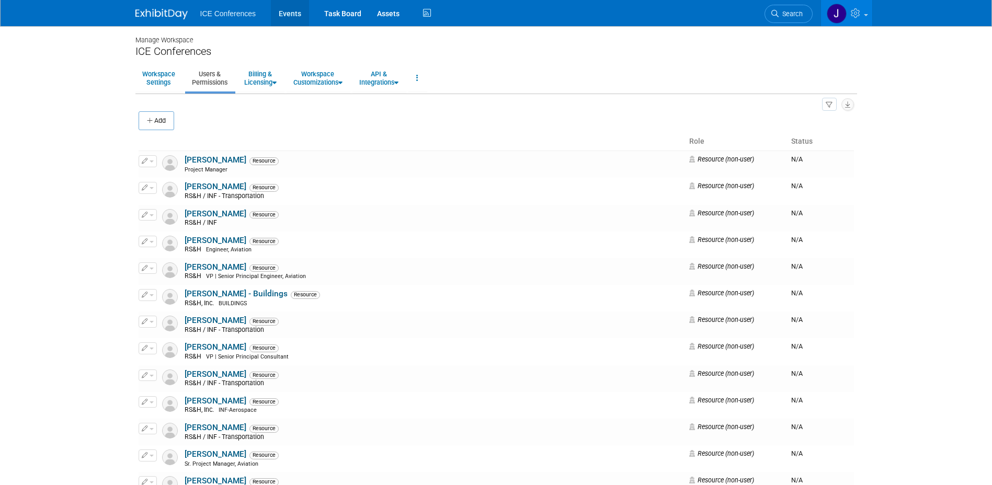
click at [291, 12] on link "Events" at bounding box center [290, 13] width 38 height 26
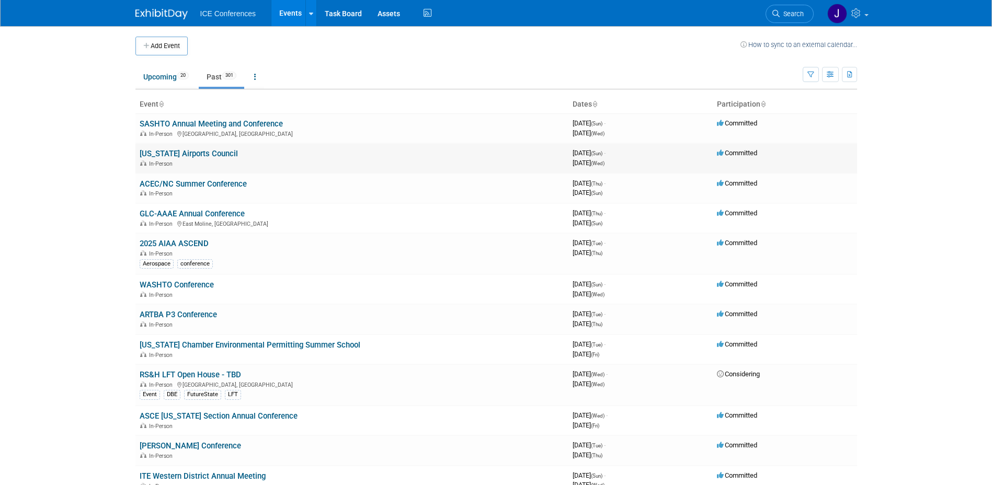
click at [151, 153] on link "[US_STATE] Airports Council" at bounding box center [189, 153] width 98 height 9
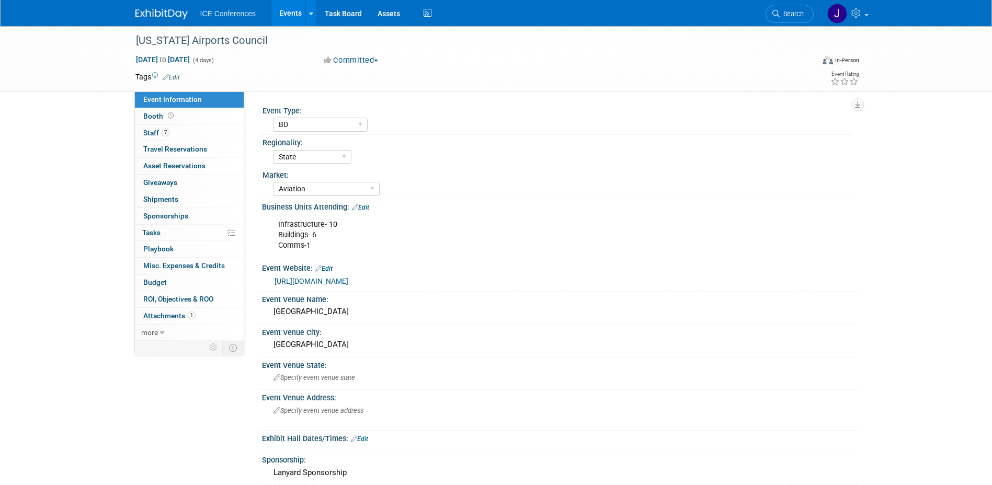
select select "BD"
select select "State"
select select "Aviation"
select select "No"
click at [162, 135] on span "7" at bounding box center [166, 133] width 8 height 8
